Goal: Task Accomplishment & Management: Manage account settings

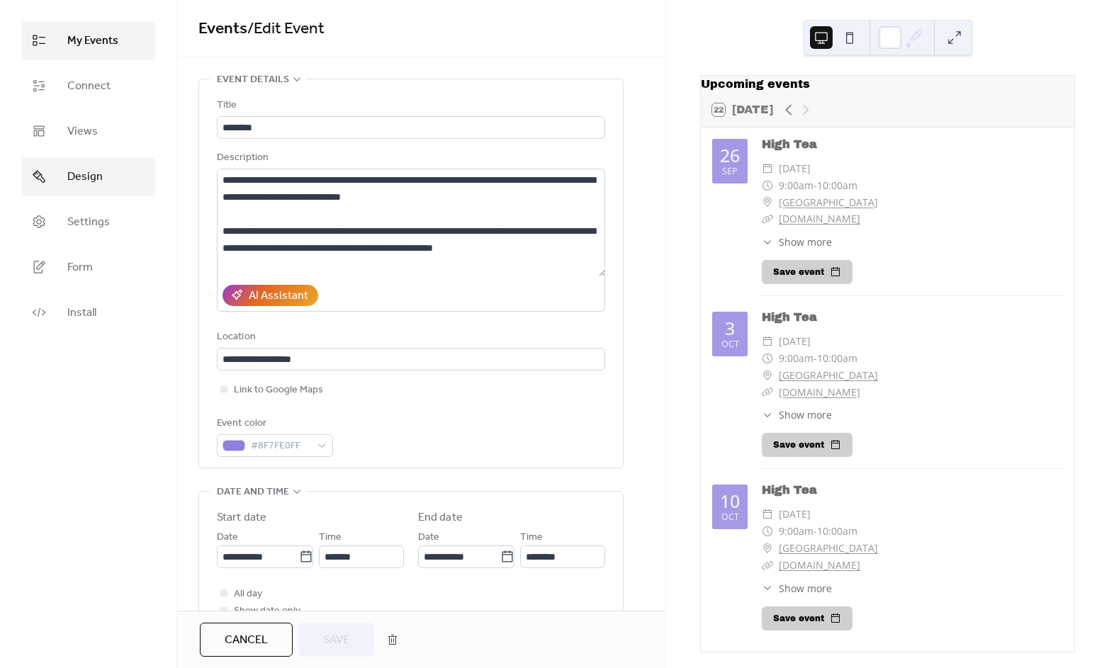
click at [82, 176] on span "Design" at bounding box center [84, 177] width 35 height 17
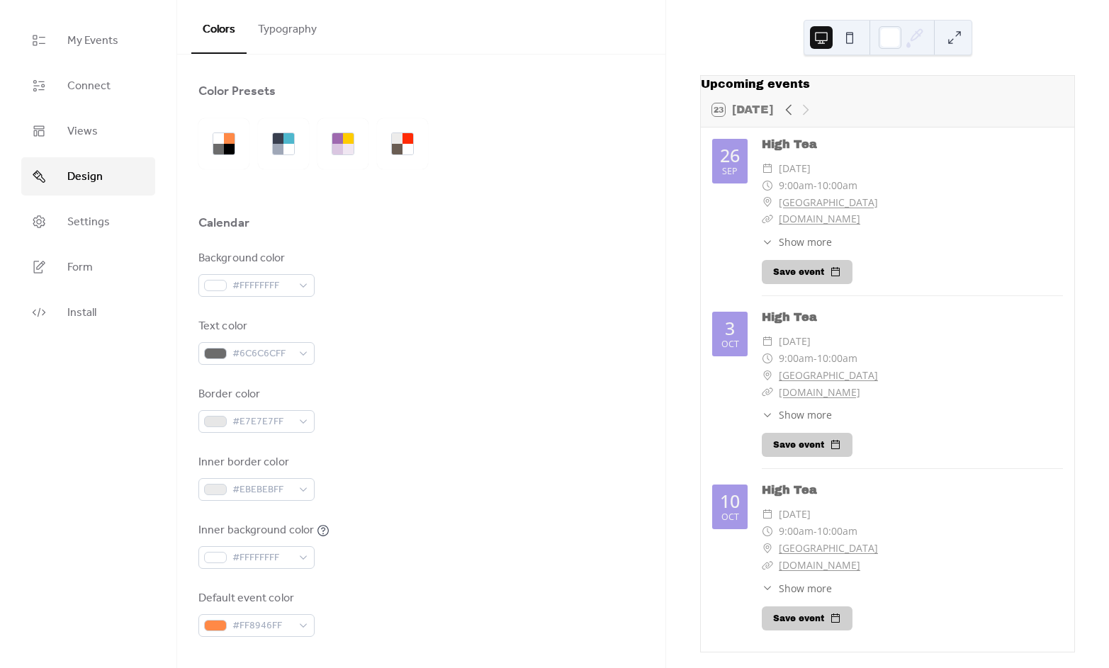
click at [298, 27] on button "Typography" at bounding box center [287, 26] width 81 height 52
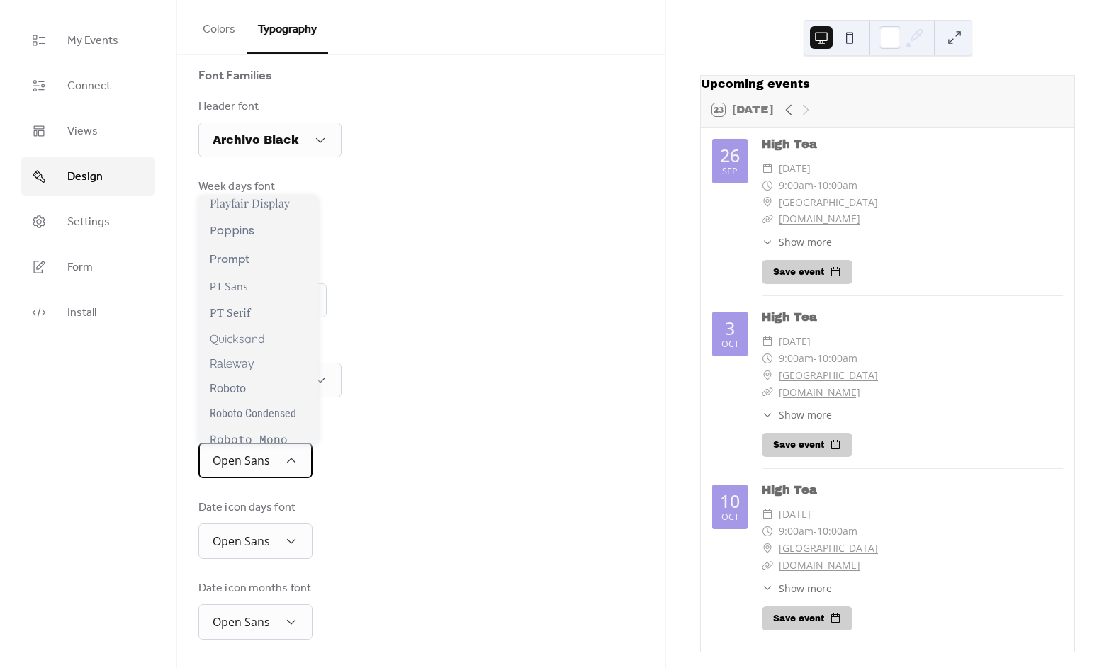
scroll to position [1024, 0]
click at [243, 368] on span "Raleway" at bounding box center [232, 364] width 45 height 13
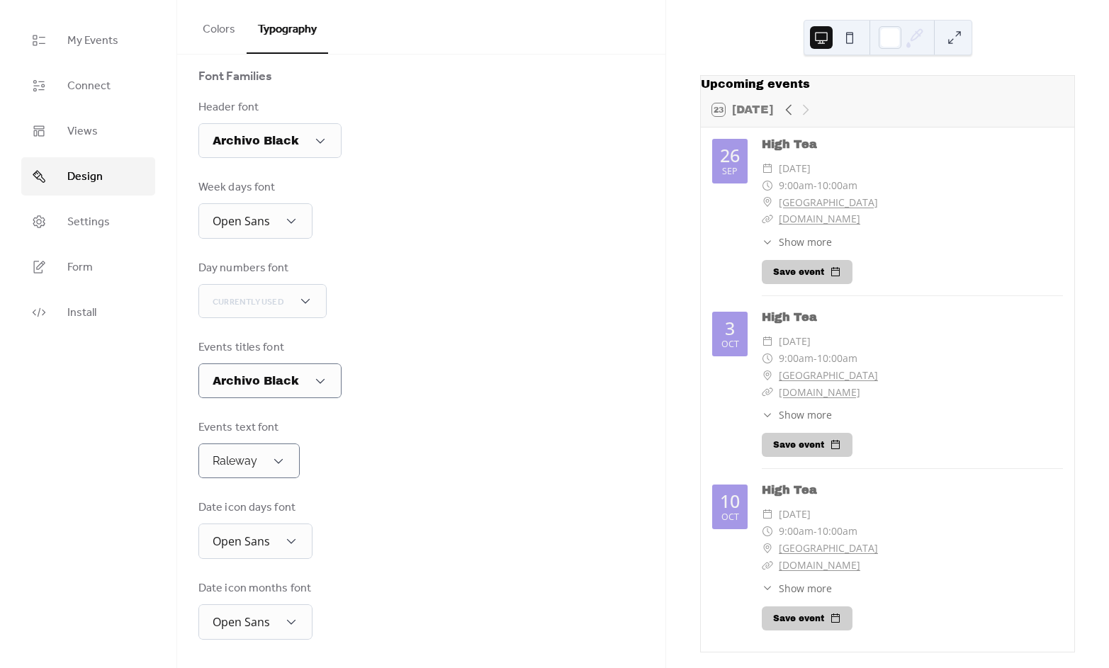
scroll to position [122, 0]
click at [245, 378] on span "Archivo Black" at bounding box center [256, 381] width 86 height 12
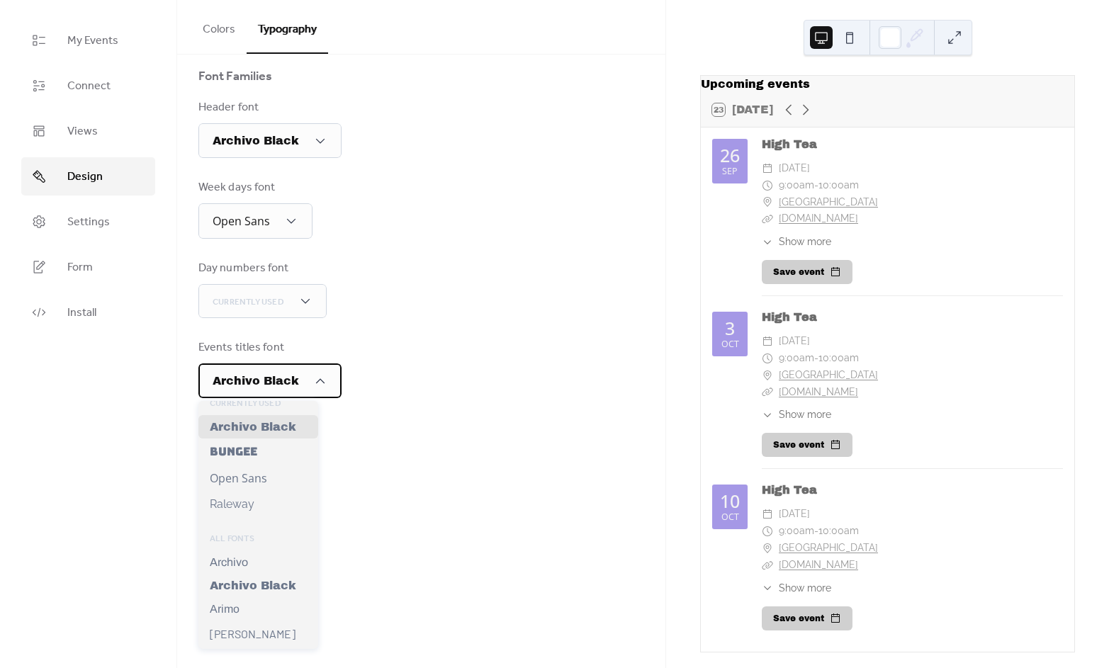
scroll to position [10, 0]
click at [247, 499] on span "Raleway" at bounding box center [232, 502] width 45 height 13
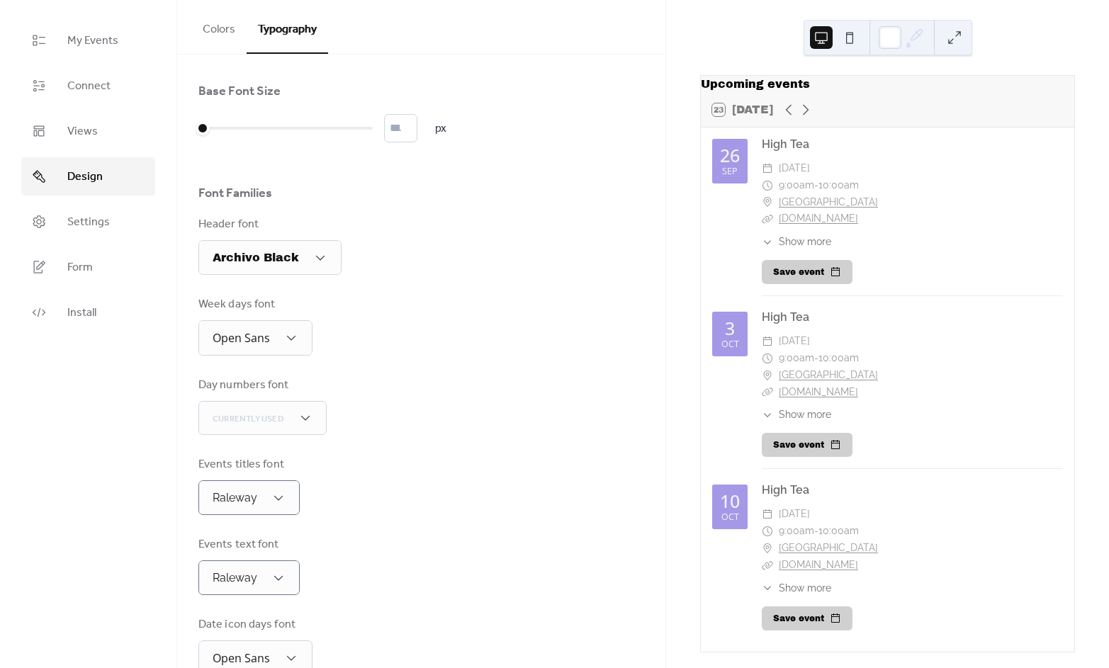
scroll to position [0, 0]
click at [85, 220] on span "Settings" at bounding box center [88, 222] width 43 height 17
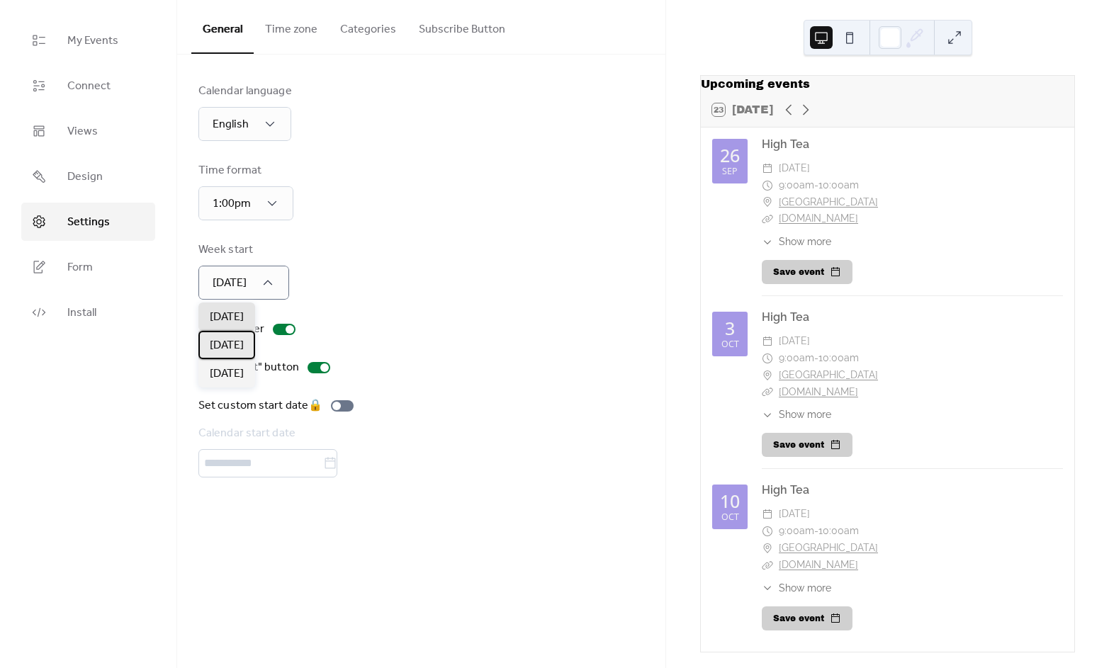
click at [244, 344] on span "[DATE]" at bounding box center [227, 345] width 34 height 17
click at [298, 34] on button "Time zone" at bounding box center [291, 26] width 75 height 52
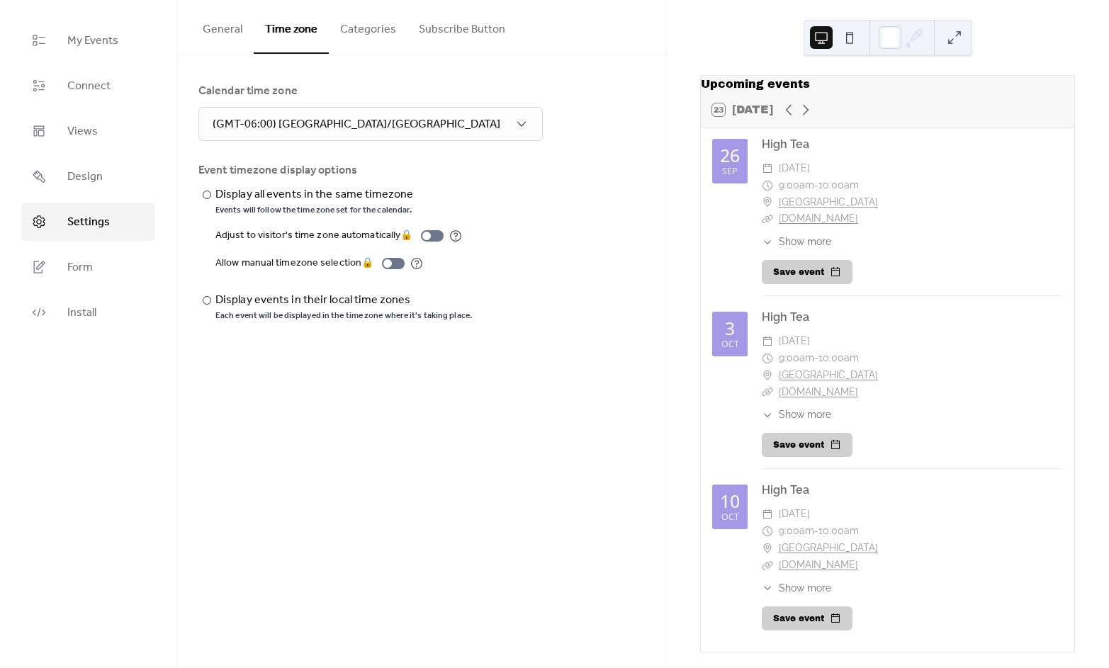
click at [366, 32] on button "Categories" at bounding box center [368, 26] width 79 height 52
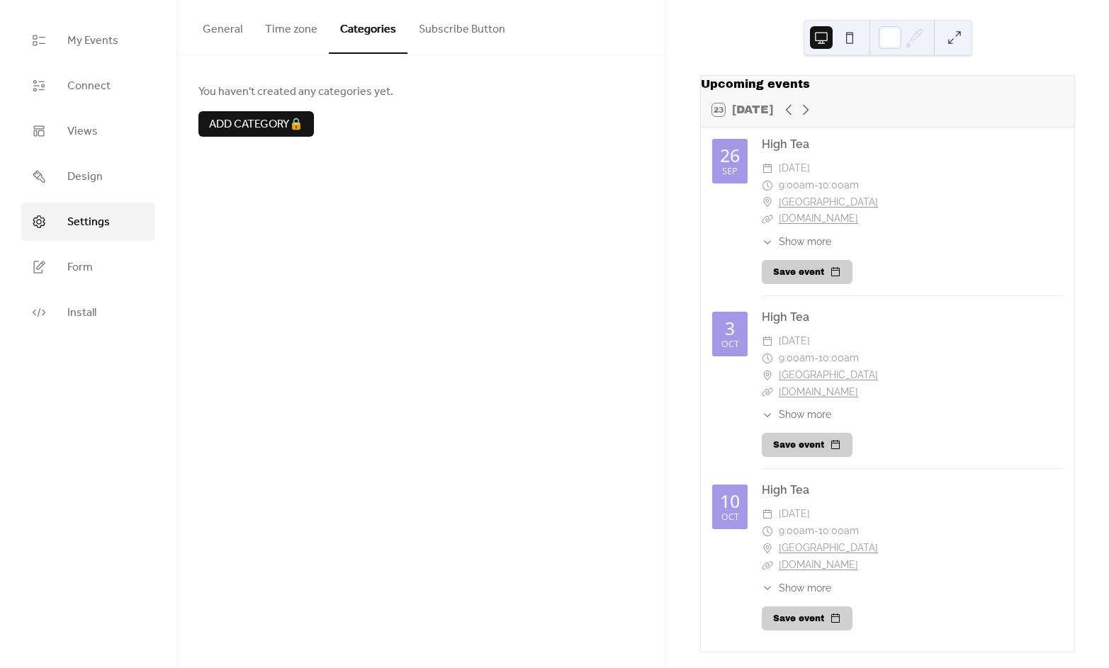
click at [456, 28] on button "Subscribe Button" at bounding box center [461, 26] width 109 height 52
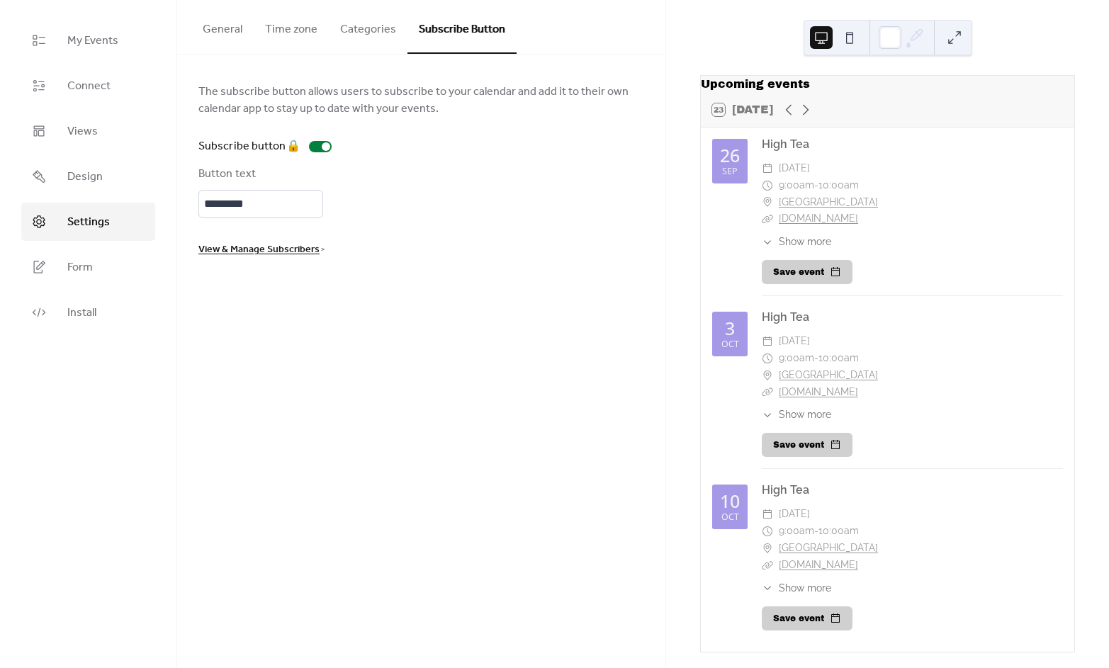
click at [225, 33] on button "General" at bounding box center [222, 26] width 62 height 52
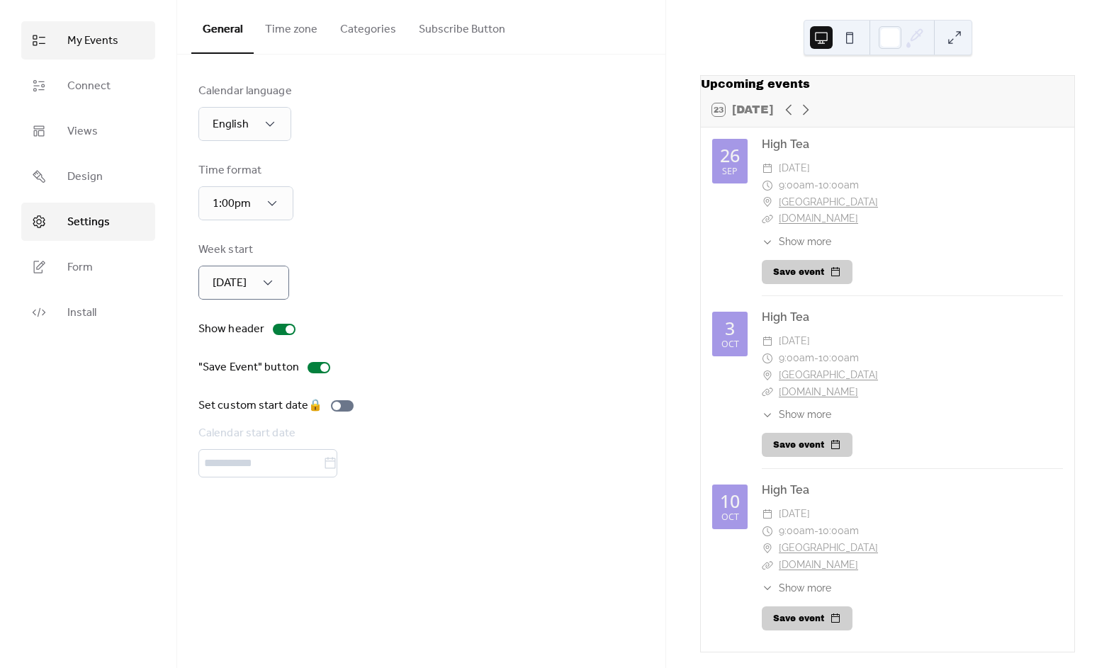
click at [93, 44] on span "My Events" at bounding box center [92, 41] width 51 height 17
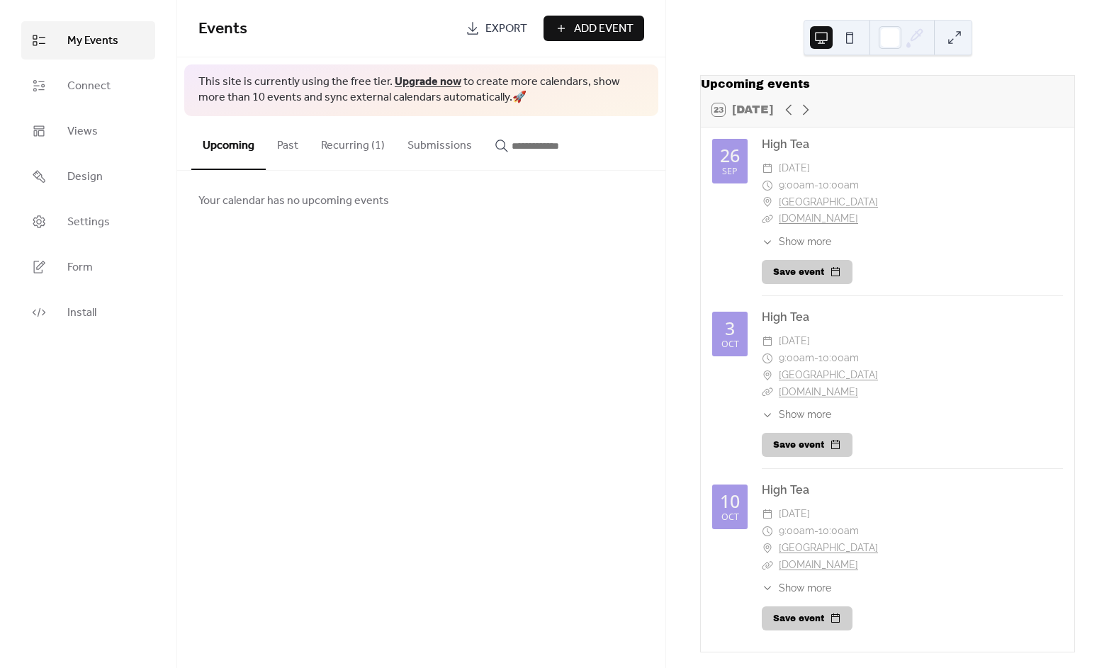
click at [436, 143] on button "Submissions" at bounding box center [439, 142] width 87 height 52
